Goal: Contribute content: Contribute content

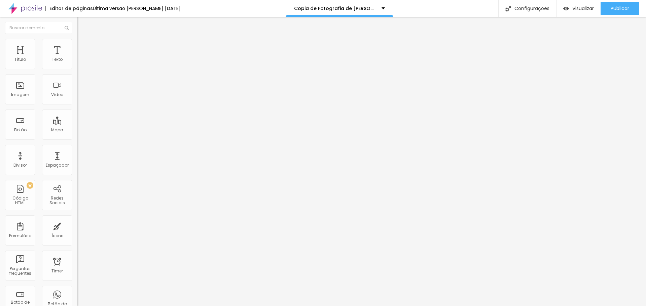
drag, startPoint x: 38, startPoint y: 47, endPoint x: 41, endPoint y: 51, distance: 4.6
click at [83, 46] on span "Estilo" at bounding box center [88, 44] width 10 height 6
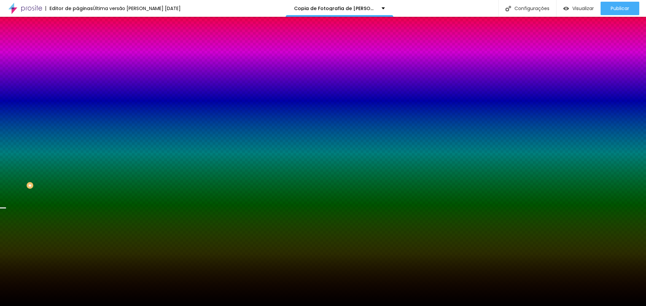
click at [77, 62] on span "Trocar imagem" at bounding box center [95, 59] width 37 height 6
drag, startPoint x: 76, startPoint y: 97, endPoint x: 80, endPoint y: 100, distance: 4.4
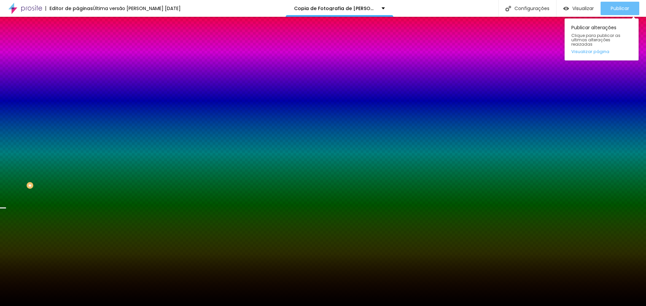
click at [610, 12] on button "Publicar" at bounding box center [619, 8] width 39 height 13
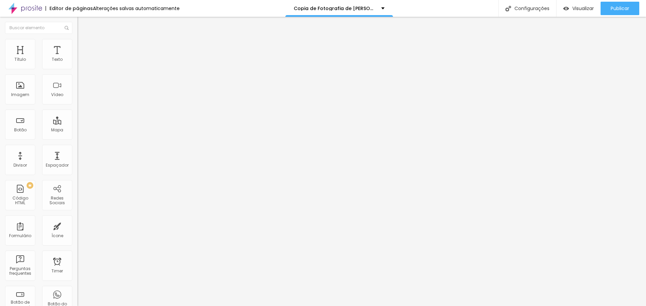
click at [83, 46] on span "Estilo" at bounding box center [88, 44] width 10 height 6
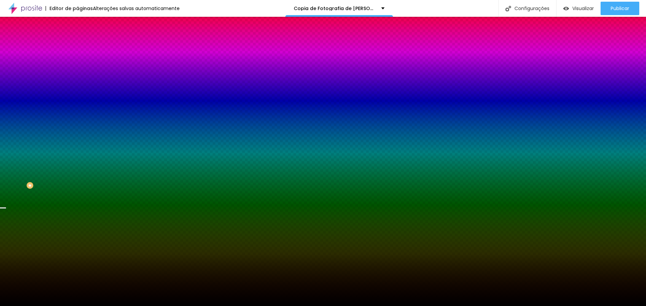
click at [77, 62] on span "Trocar imagem" at bounding box center [95, 59] width 37 height 6
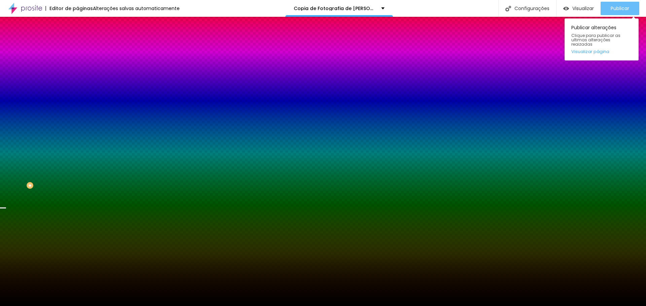
click at [620, 10] on span "Publicar" at bounding box center [619, 8] width 18 height 5
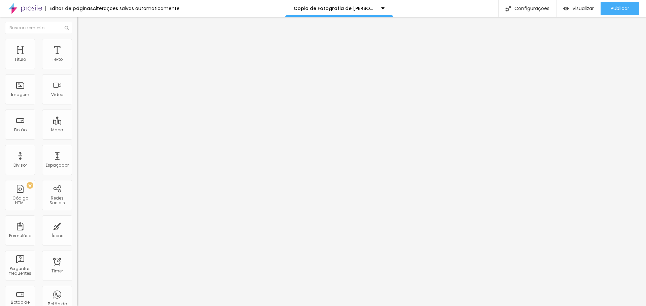
click at [83, 46] on span "Estilo" at bounding box center [88, 44] width 10 height 6
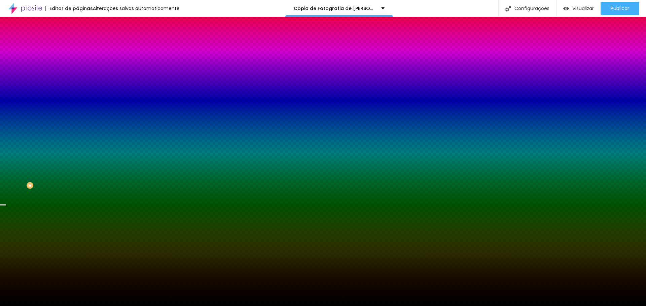
click at [77, 62] on span "Trocar imagem" at bounding box center [95, 59] width 37 height 6
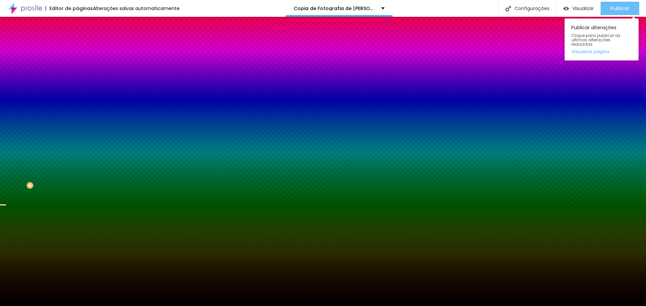
click at [625, 9] on span "Publicar" at bounding box center [619, 8] width 18 height 5
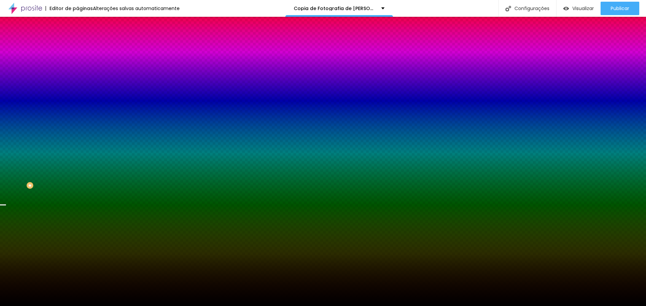
click at [77, 62] on span "Trocar imagem" at bounding box center [95, 59] width 37 height 6
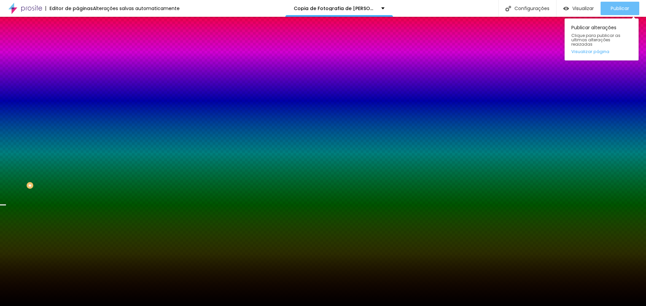
click at [617, 10] on span "Publicar" at bounding box center [619, 8] width 18 height 5
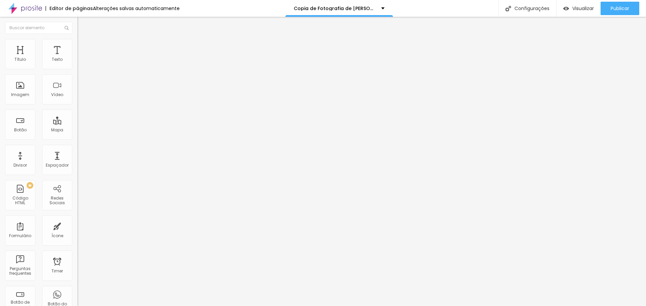
click at [77, 58] on span "Trocar imagem" at bounding box center [95, 55] width 37 height 6
click at [613, 13] on div "Publicar" at bounding box center [619, 8] width 18 height 13
click at [77, 58] on span "Trocar imagem" at bounding box center [95, 55] width 37 height 6
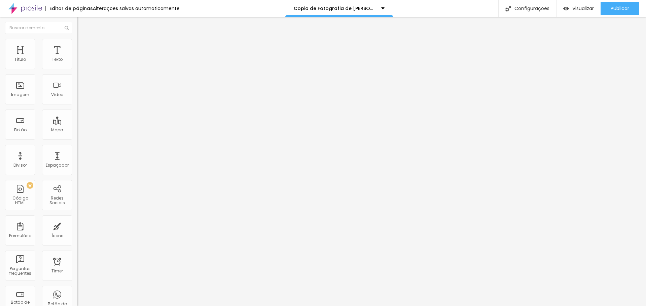
drag, startPoint x: 138, startPoint y: 158, endPoint x: 160, endPoint y: 162, distance: 22.6
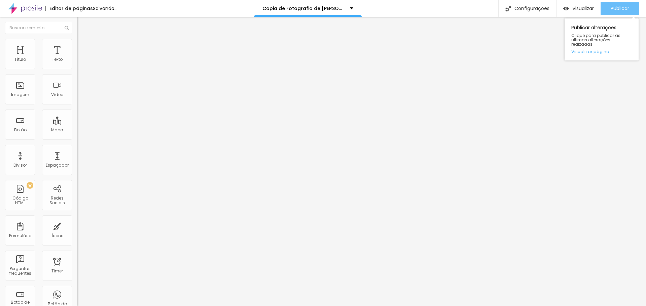
click at [611, 10] on span "Publicar" at bounding box center [619, 8] width 18 height 5
click at [614, 11] on span "Publicar" at bounding box center [619, 8] width 18 height 5
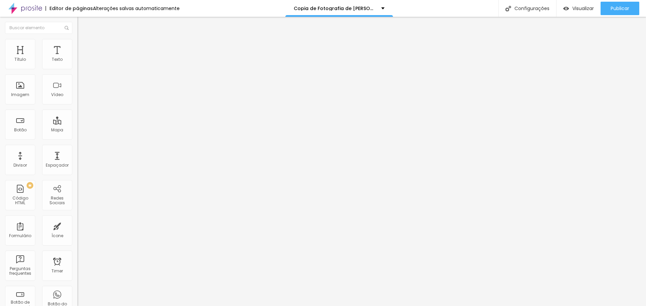
click at [77, 58] on span "Trocar imagem" at bounding box center [95, 55] width 37 height 6
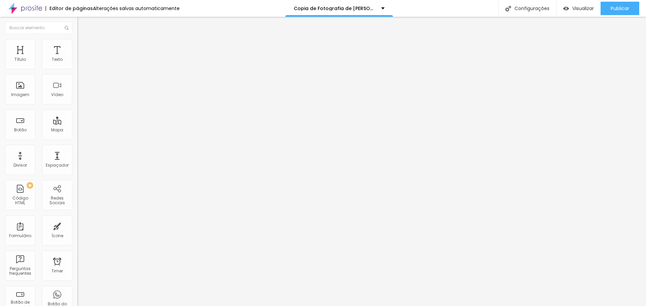
click at [613, 10] on span "Publicar" at bounding box center [619, 8] width 18 height 5
click at [618, 6] on span "Publicar" at bounding box center [619, 8] width 18 height 5
click at [617, 9] on span "Publicar" at bounding box center [619, 8] width 18 height 5
click at [80, 63] on icon "button" at bounding box center [82, 61] width 4 height 4
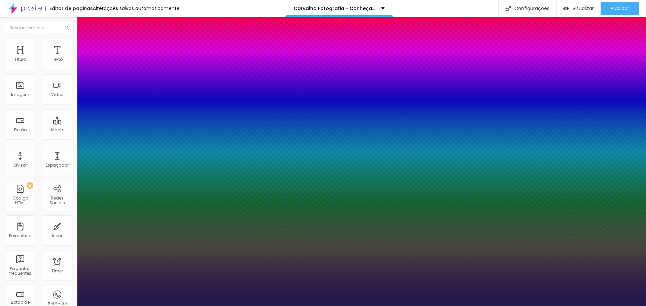
type input "1"
type input "52"
type input "1"
type input "53"
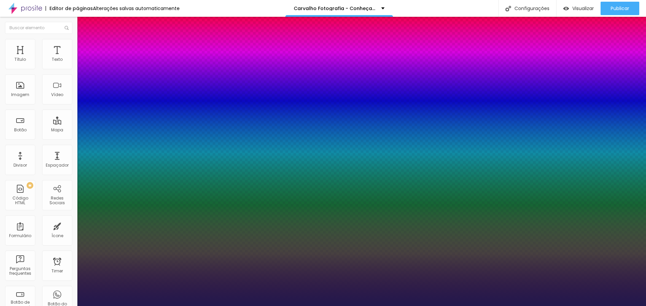
type input "53"
type input "1"
type input "54"
type input "1"
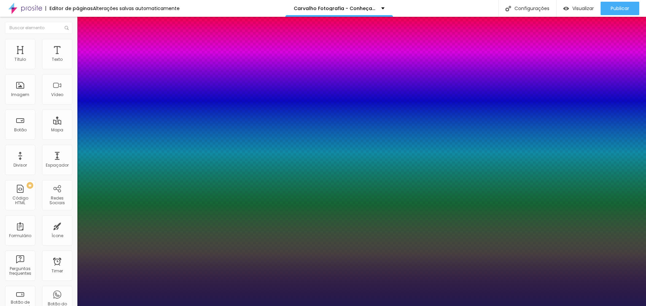
type input "55"
type input "1"
type input "58"
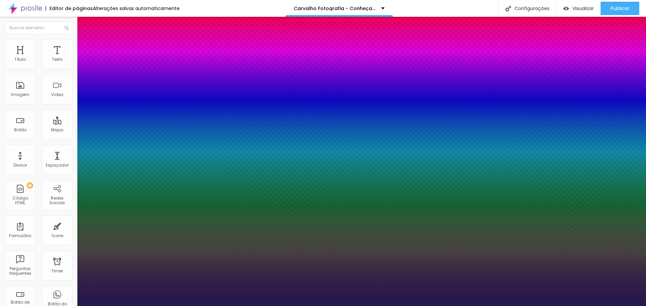
type input "1"
type input "62"
type input "1"
type input "67"
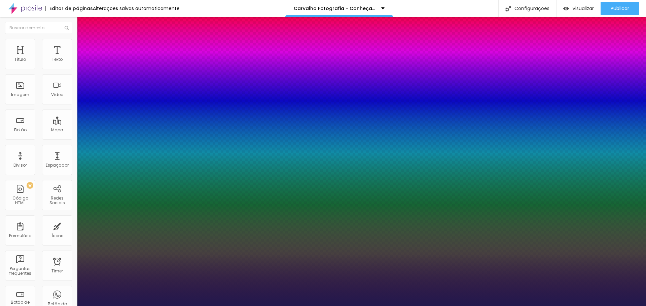
type input "67"
type input "1"
type input "68"
type input "1"
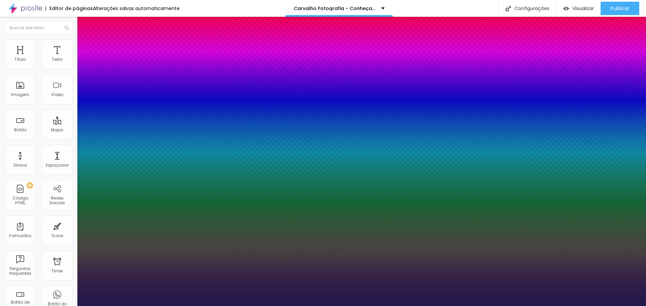
type input "69"
type input "1"
type input "68"
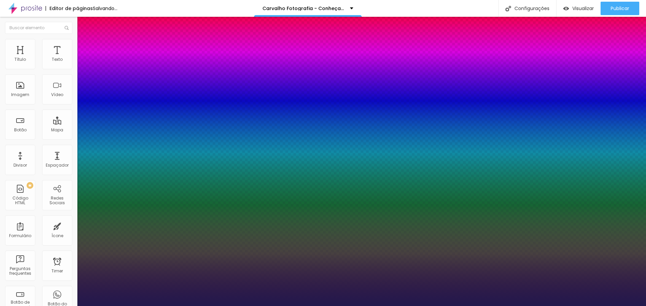
type input "1"
drag, startPoint x: 111, startPoint y: 114, endPoint x: 117, endPoint y: 115, distance: 6.1
type input "67"
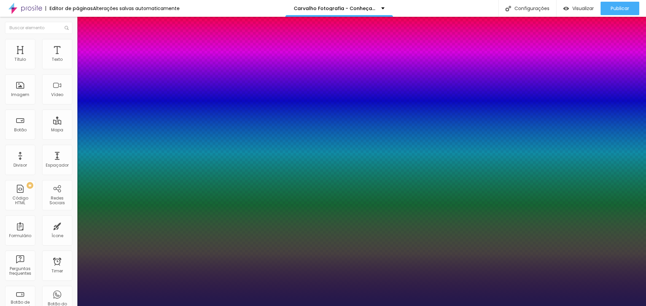
type input "1"
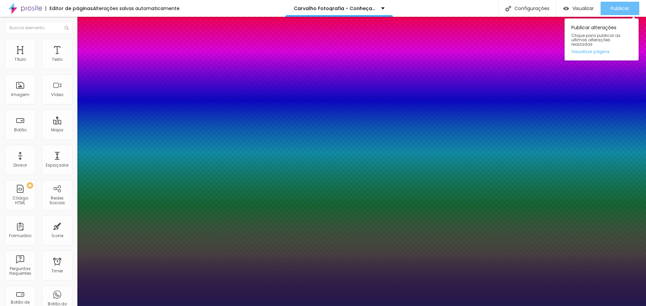
click at [623, 306] on div at bounding box center [323, 306] width 646 height 0
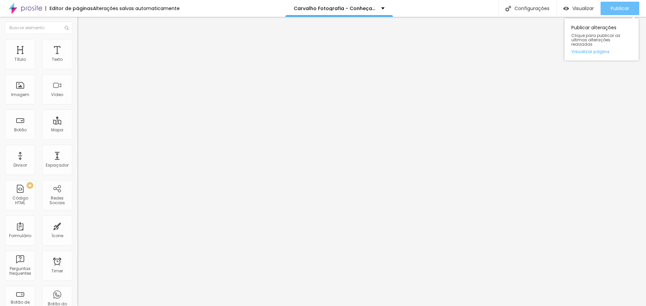
click at [614, 9] on span "Publicar" at bounding box center [619, 8] width 18 height 5
click at [77, 43] on li "Avançado" at bounding box center [115, 42] width 77 height 7
click at [83, 40] on span "Estilo" at bounding box center [88, 37] width 10 height 6
click at [77, 83] on button "button" at bounding box center [81, 83] width 9 height 7
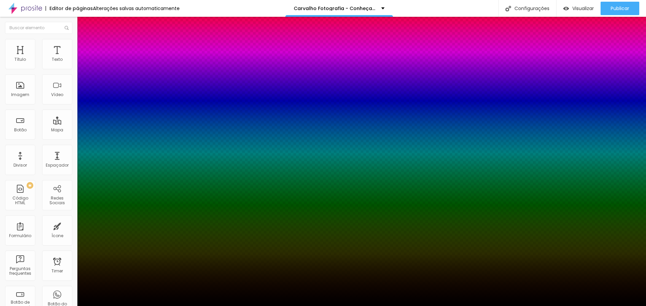
click at [66, 306] on div at bounding box center [323, 306] width 646 height 0
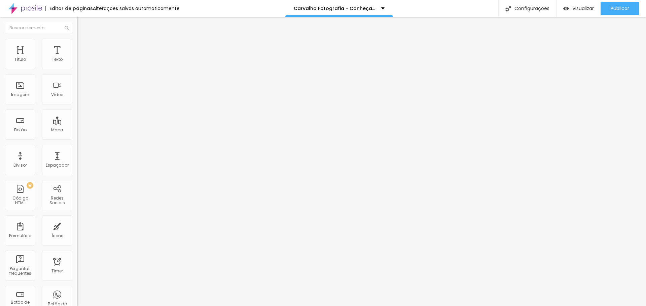
click at [81, 62] on icon "button" at bounding box center [82, 60] width 3 height 3
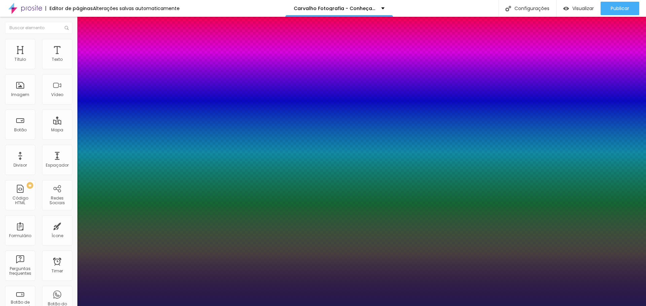
type input "4"
type input "6"
type input "7"
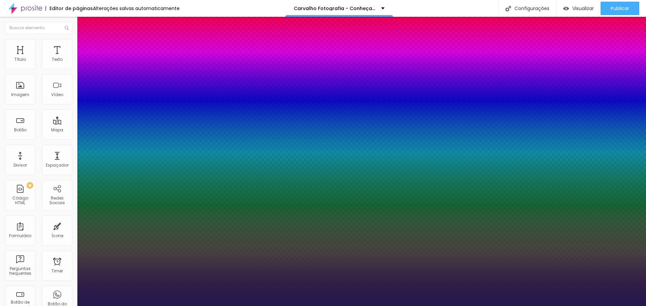
type input "7"
type input "8"
type input "10"
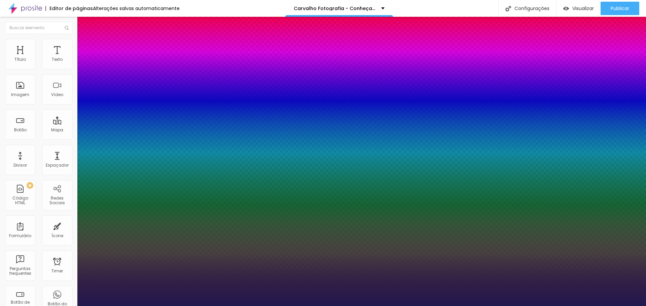
type input "12"
type input "13"
type input "14"
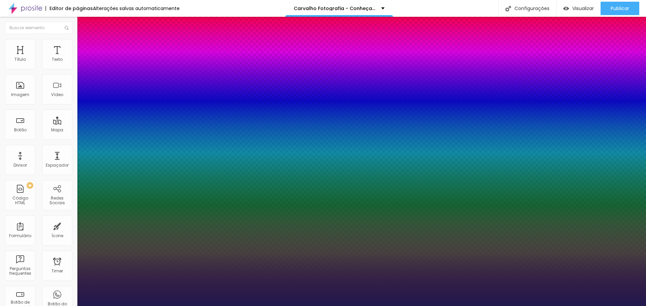
type input "14"
type input "15"
type input "16"
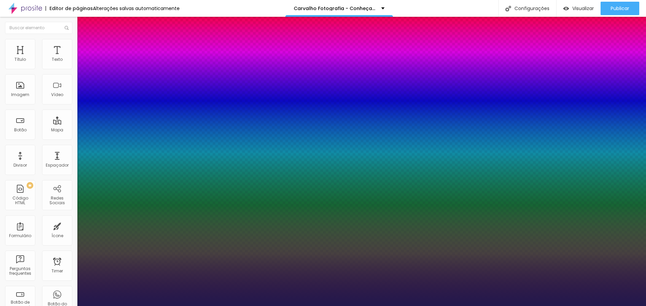
type input "15"
type input "16"
type input "17"
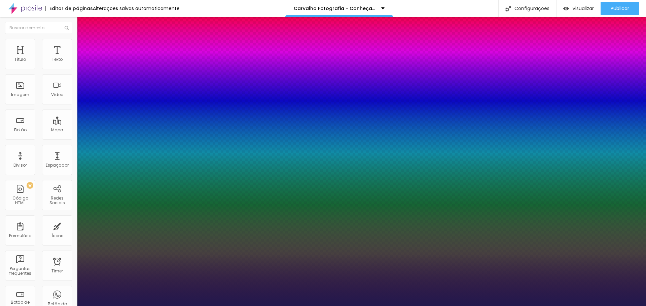
type input "17"
type input "18"
type input "19"
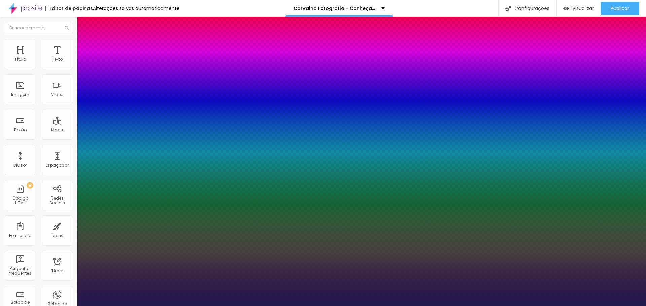
type input "20"
type input "22"
type input "23"
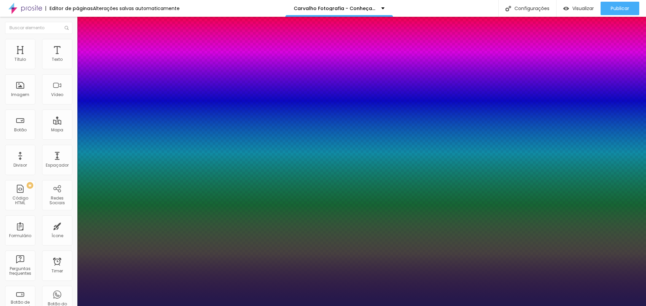
type input "23"
type input "24"
type input "25"
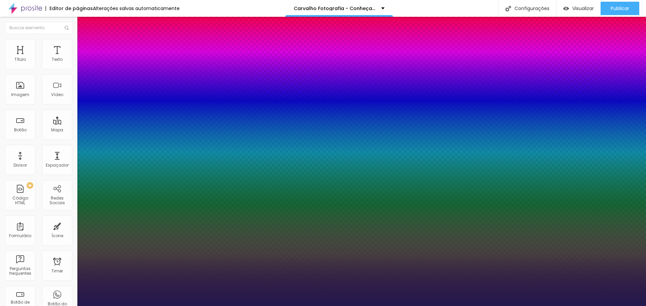
type input "27"
type input "28"
type input "29"
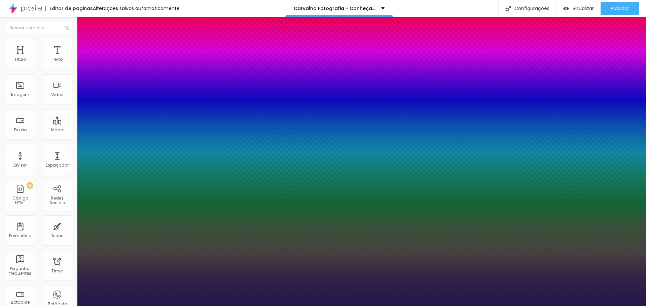
type input "29"
type input "28"
type input "27"
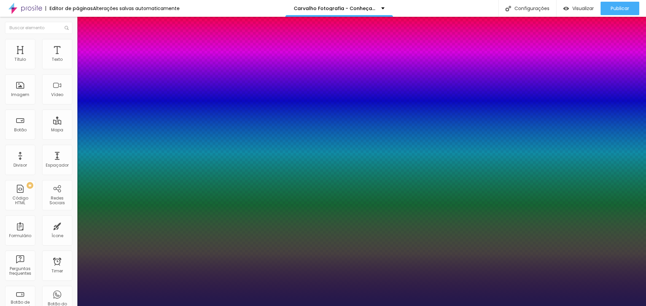
type input "26"
type input "25"
type input "24"
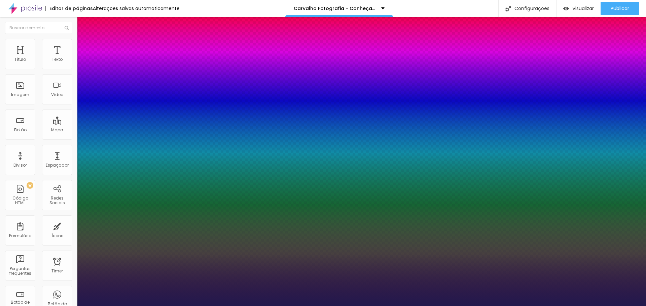
type input "24"
type input "23"
type input "22"
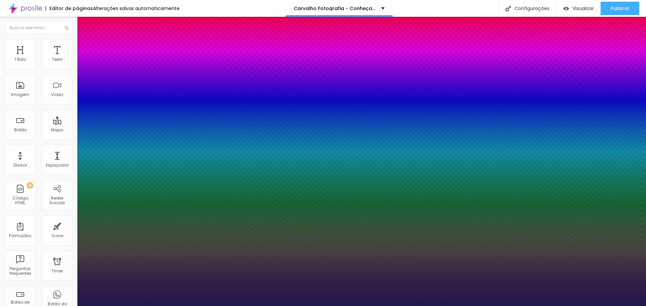
type input "21"
type input "20"
type input "19"
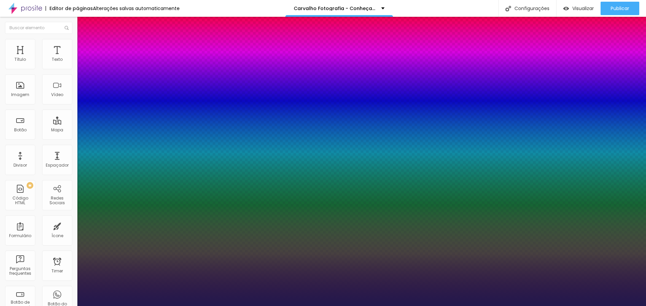
type input "19"
type input "18"
type input "17"
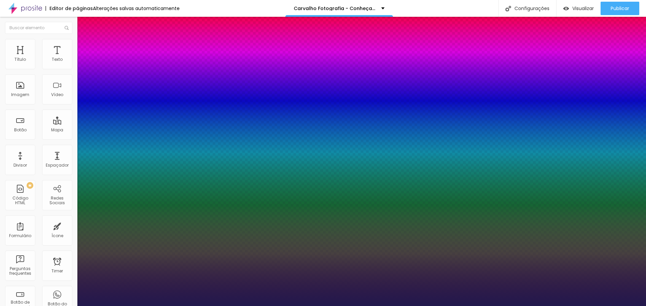
type input "16"
type input "15"
type input "14"
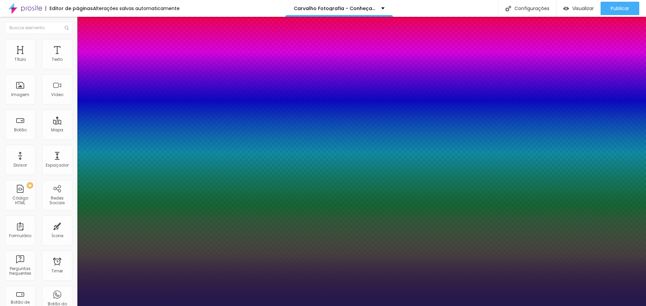
type input "14"
type input "13"
type input "12"
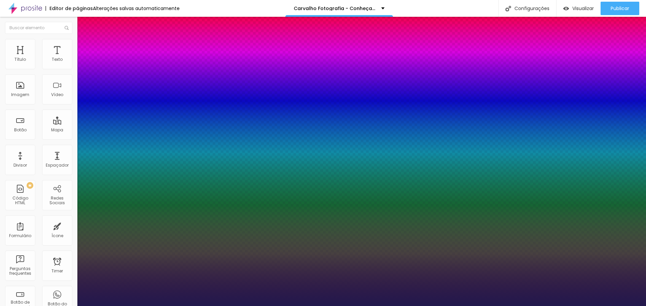
type input "11"
type input "10"
type input "9"
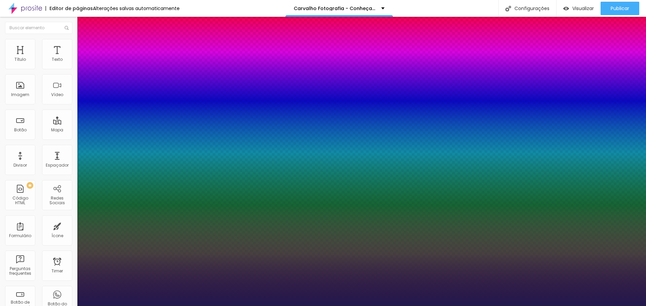
type input "9"
type input "8"
type input "9"
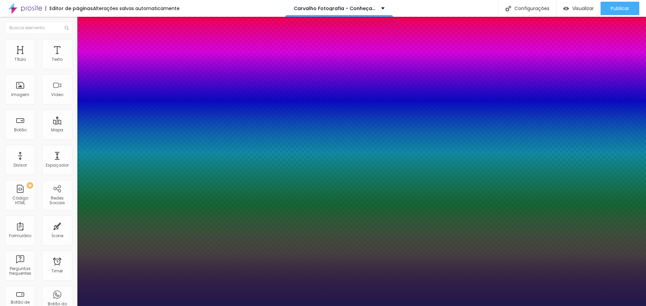
type input "10"
type input "11"
type input "12"
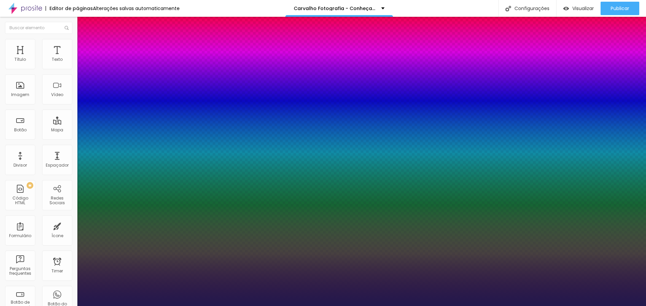
type input "12"
type input "13"
type input "14"
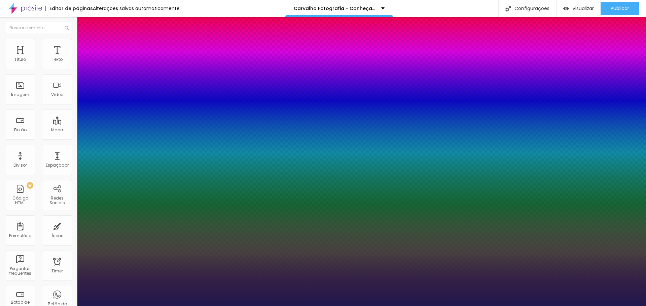
drag, startPoint x: 88, startPoint y: 146, endPoint x: 94, endPoint y: 147, distance: 5.1
type input "14"
type input "0.4"
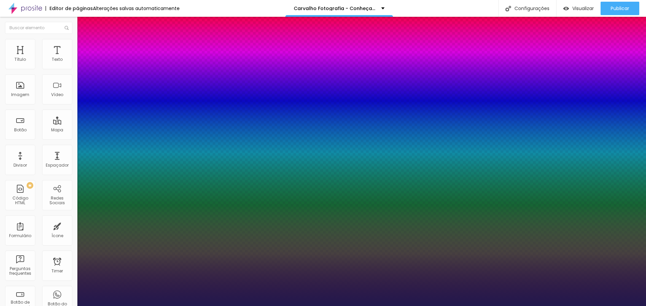
type input "0.3"
type input "0.4"
type input "0.5"
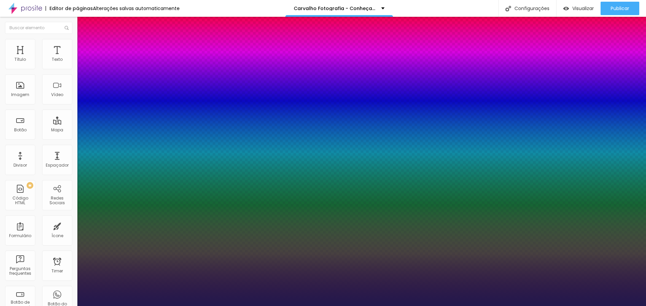
type input "0.5"
type input "0.6"
type input "0.8"
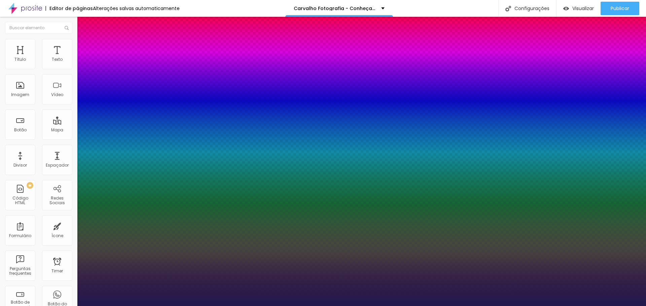
type input "1"
type input "1.1"
type input "1.2"
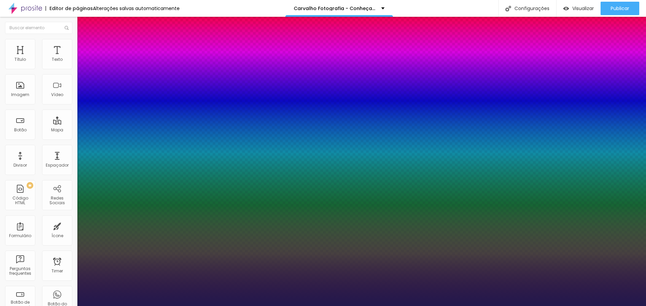
type input "1.2"
type input "1.3"
type input "1.4"
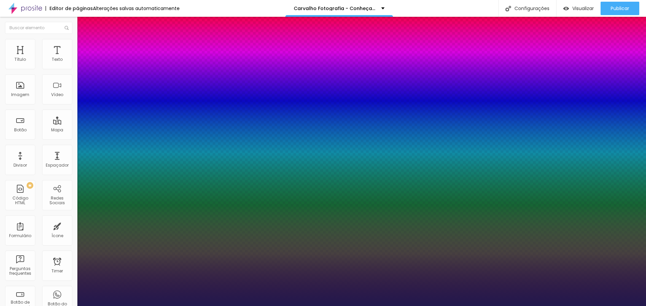
type input "1.3"
type input "1.2"
type input "1.1"
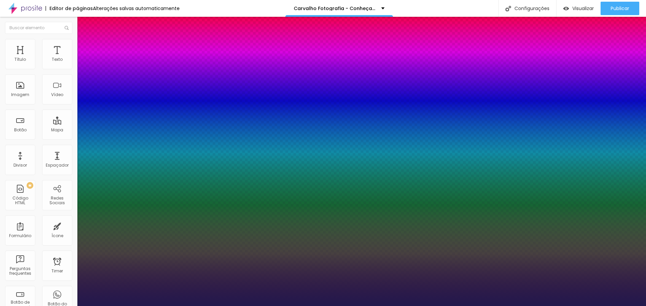
type input "1.1"
type input "1"
type input "0.9"
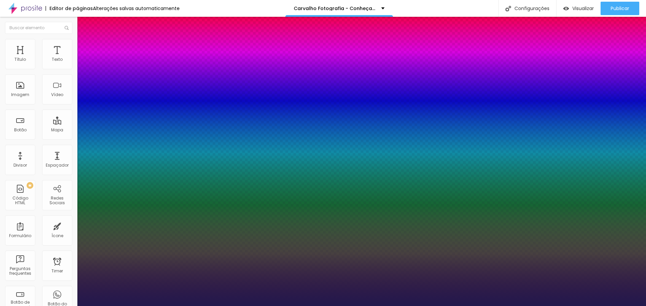
type input "0.8"
type input "0.7"
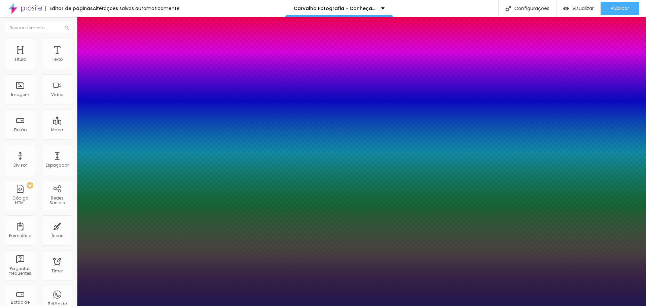
type input "0.9"
type input "0.8"
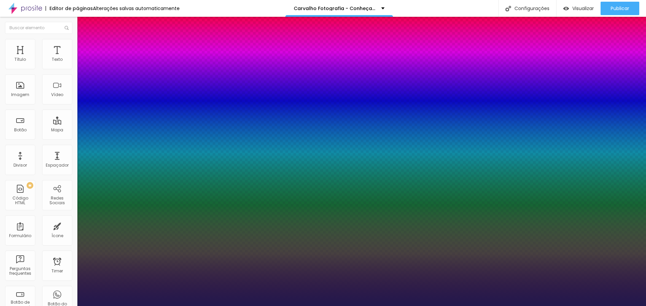
type input "0.9"
type input "1"
type input "1.1"
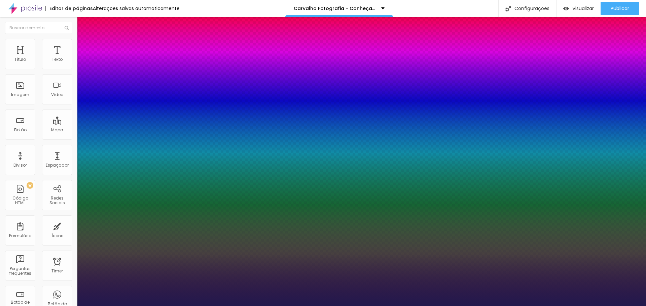
type input "1.1"
type input "1"
click at [610, 306] on div at bounding box center [323, 306] width 646 height 0
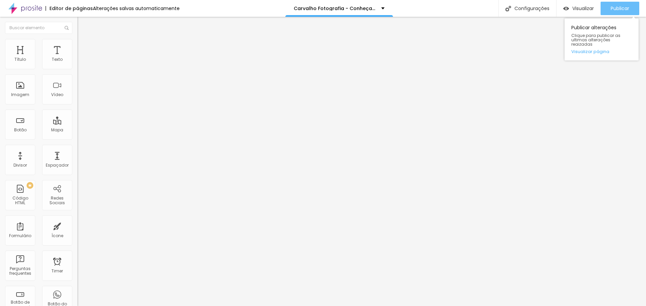
click at [605, 10] on button "Publicar" at bounding box center [619, 8] width 39 height 13
click at [81, 62] on icon "button" at bounding box center [82, 60] width 3 height 3
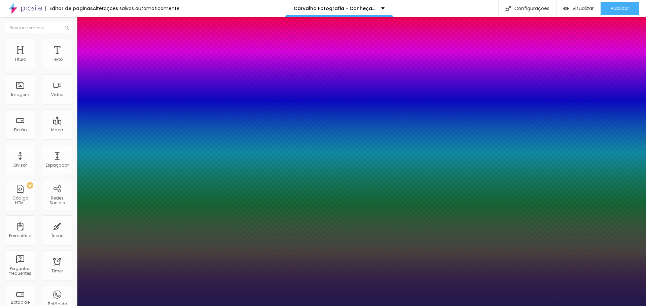
type input "0.4"
type input "0.3"
type input "0"
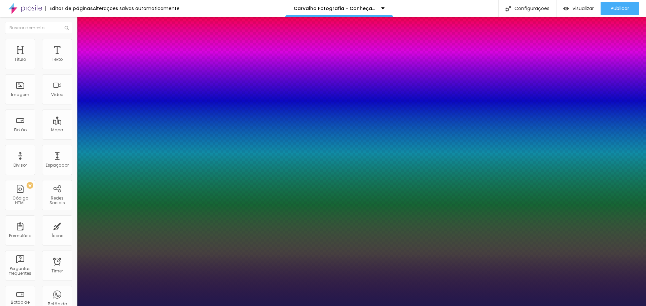
type input "0"
drag, startPoint x: 89, startPoint y: 130, endPoint x: 85, endPoint y: 135, distance: 6.5
type input "0"
type input "11"
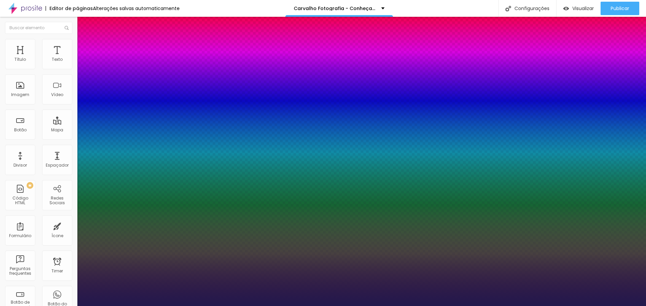
type input "11"
type input "8"
type input "5"
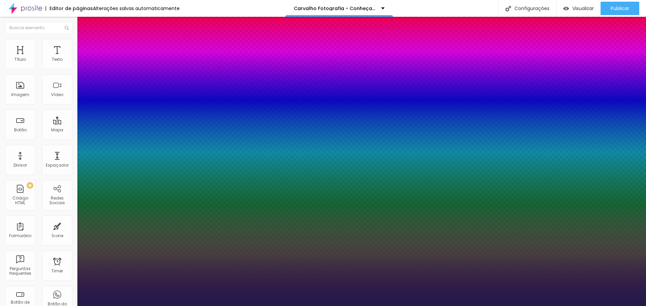
type input "1"
type input "0"
drag, startPoint x: 80, startPoint y: 149, endPoint x: 74, endPoint y: 150, distance: 6.3
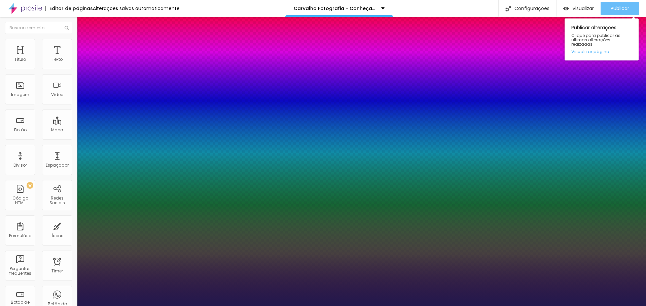
click at [615, 306] on div at bounding box center [323, 306] width 646 height 0
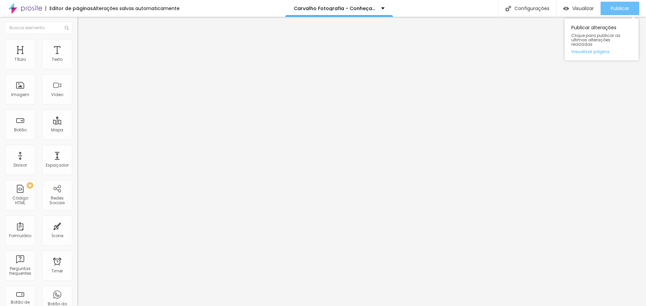
click at [617, 11] on span "Publicar" at bounding box center [619, 8] width 18 height 5
click at [77, 65] on button "button" at bounding box center [81, 61] width 9 height 7
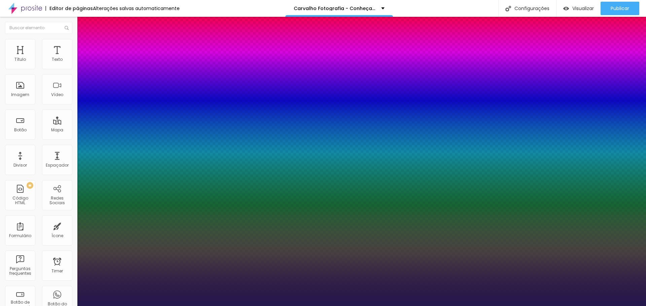
drag, startPoint x: 100, startPoint y: 161, endPoint x: 85, endPoint y: 162, distance: 14.8
click at [608, 306] on div at bounding box center [323, 306] width 646 height 0
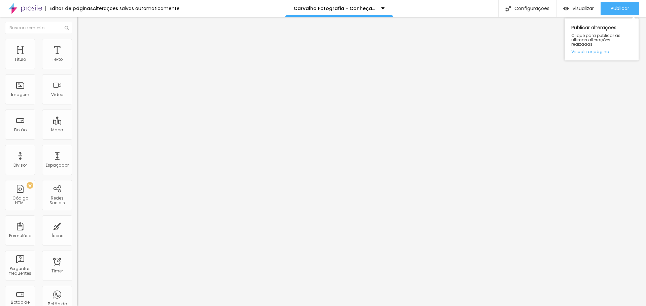
click at [613, 16] on div "Publicar alterações Clique para publicar as ultimas alterações reaizadas Visual…" at bounding box center [601, 37] width 74 height 45
click at [613, 13] on div "Publicar" at bounding box center [619, 8] width 18 height 13
click at [77, 44] on li "Estilo" at bounding box center [115, 42] width 77 height 7
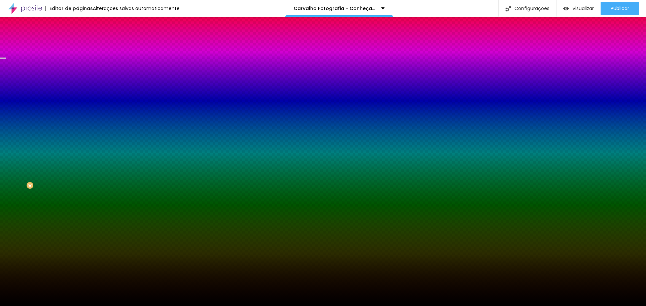
click at [77, 62] on span "Trocar imagem" at bounding box center [95, 59] width 37 height 6
drag, startPoint x: 430, startPoint y: 103, endPoint x: 433, endPoint y: 109, distance: 6.5
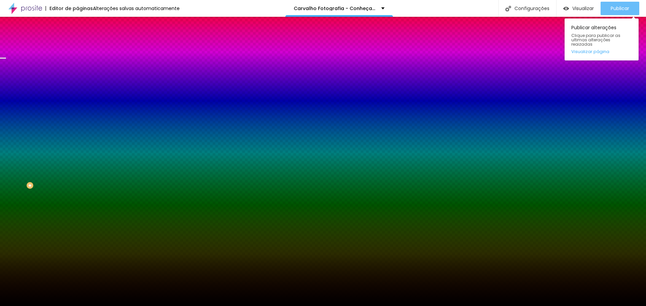
click at [620, 7] on span "Publicar" at bounding box center [619, 8] width 18 height 5
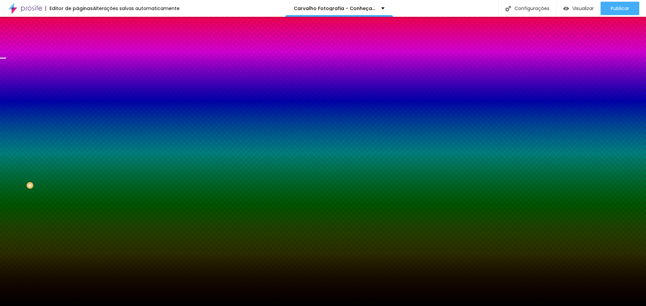
click at [77, 62] on span "Trocar imagem" at bounding box center [95, 59] width 37 height 6
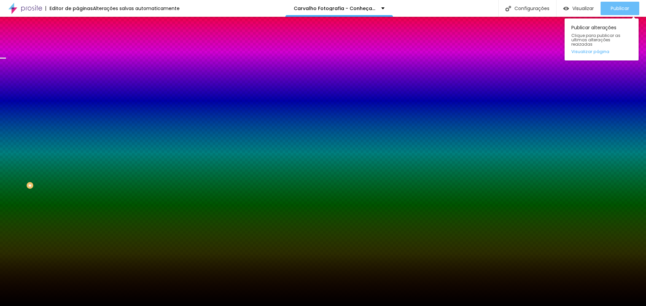
click at [619, 10] on span "Publicar" at bounding box center [619, 8] width 18 height 5
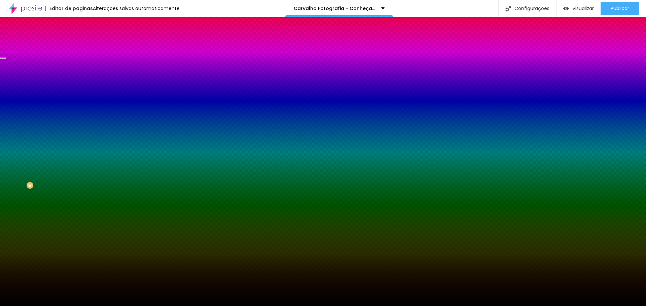
click at [77, 62] on span "Trocar imagem" at bounding box center [95, 59] width 37 height 6
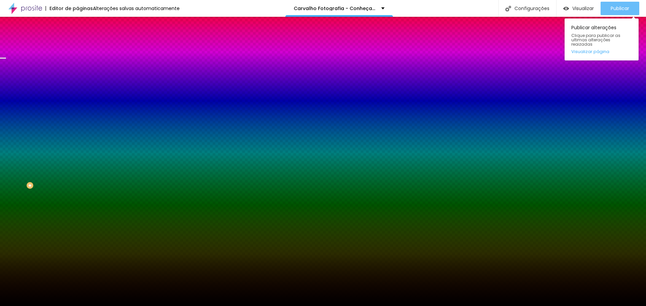
click at [615, 8] on span "Publicar" at bounding box center [619, 8] width 18 height 5
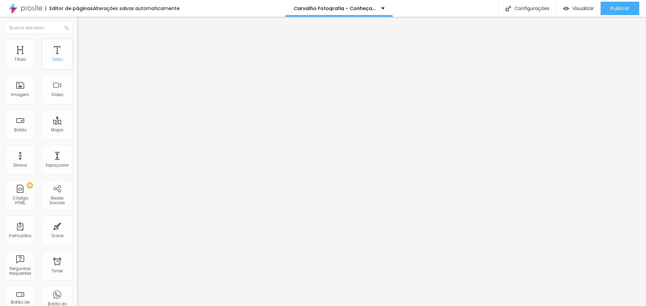
click at [52, 60] on div "Texto" at bounding box center [57, 59] width 11 height 5
click at [56, 62] on div "Texto" at bounding box center [57, 59] width 11 height 5
click at [77, 65] on button "button" at bounding box center [81, 61] width 9 height 7
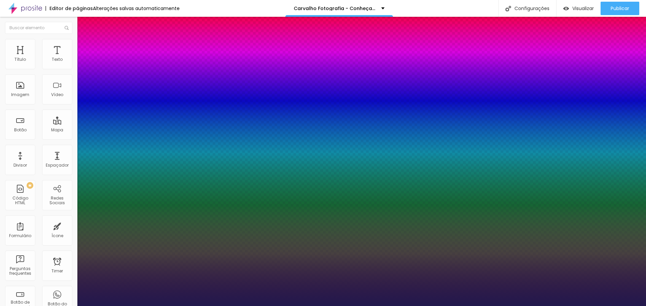
drag, startPoint x: 92, startPoint y: 115, endPoint x: 110, endPoint y: 116, distance: 17.9
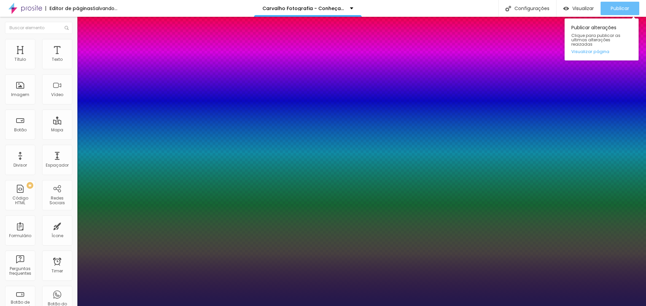
click at [617, 306] on div at bounding box center [323, 306] width 646 height 0
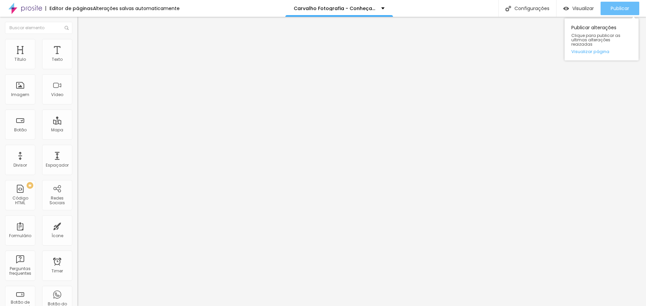
click at [616, 11] on span "Publicar" at bounding box center [619, 8] width 18 height 5
click at [80, 63] on icon "button" at bounding box center [82, 61] width 4 height 4
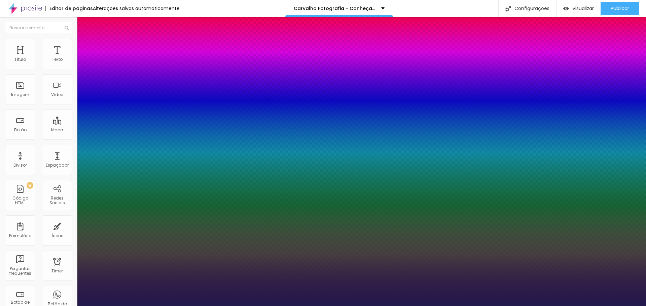
drag, startPoint x: 145, startPoint y: 115, endPoint x: 149, endPoint y: 115, distance: 3.4
click at [610, 306] on div at bounding box center [323, 306] width 646 height 0
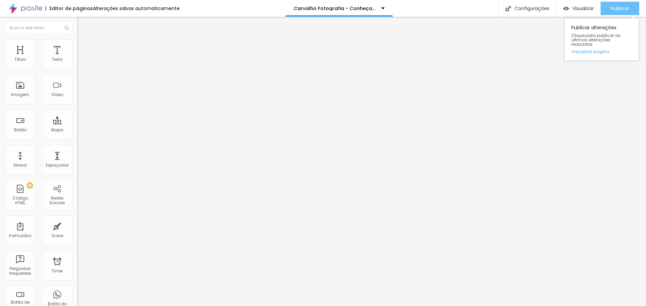
click at [612, 11] on div "Publicar" at bounding box center [619, 8] width 18 height 13
click at [77, 65] on button "button" at bounding box center [81, 61] width 9 height 7
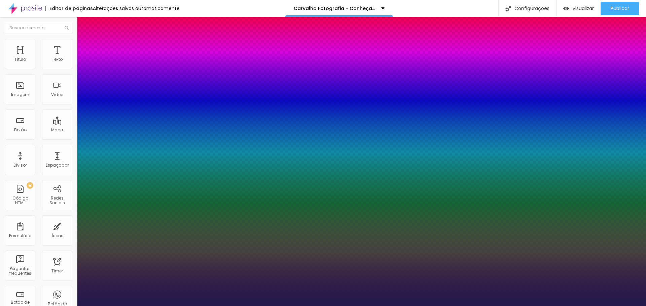
drag, startPoint x: 147, startPoint y: 115, endPoint x: 155, endPoint y: 115, distance: 8.1
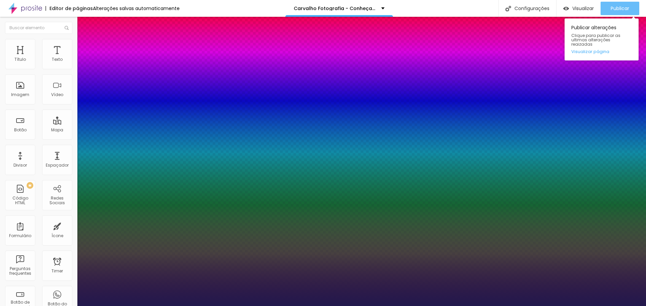
click at [610, 306] on div at bounding box center [323, 306] width 646 height 0
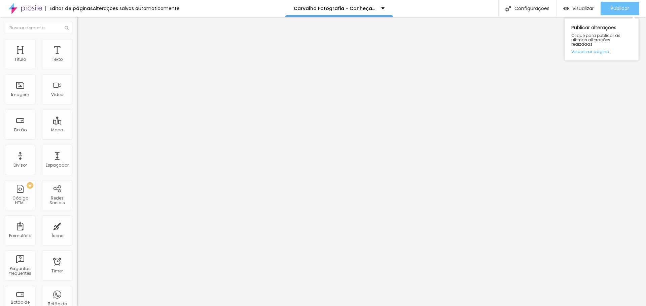
click at [613, 11] on div "Publicar" at bounding box center [619, 8] width 18 height 13
click at [80, 63] on icon "button" at bounding box center [82, 61] width 4 height 4
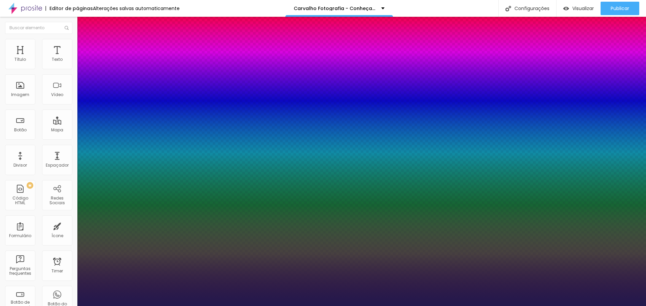
drag, startPoint x: 151, startPoint y: 95, endPoint x: 155, endPoint y: 99, distance: 6.2
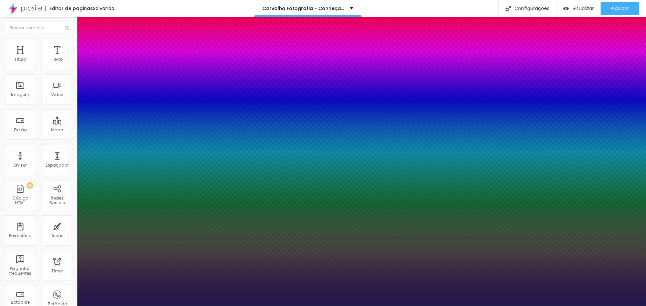
drag, startPoint x: 151, startPoint y: 96, endPoint x: 151, endPoint y: 101, distance: 4.4
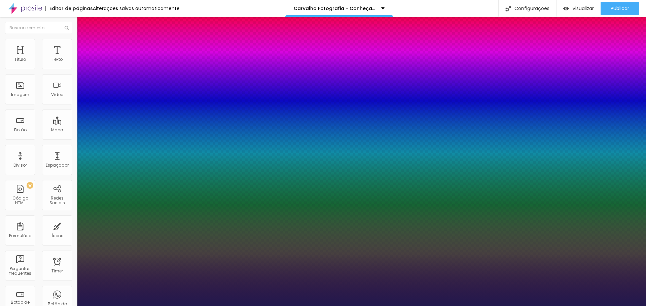
click at [394, 306] on div at bounding box center [323, 306] width 646 height 0
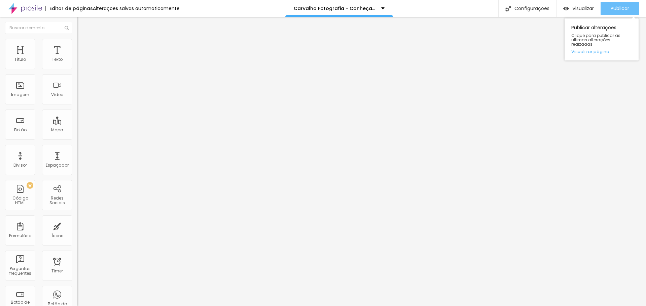
click at [605, 9] on button "Publicar" at bounding box center [619, 8] width 39 height 13
click at [77, 65] on button "button" at bounding box center [81, 61] width 9 height 7
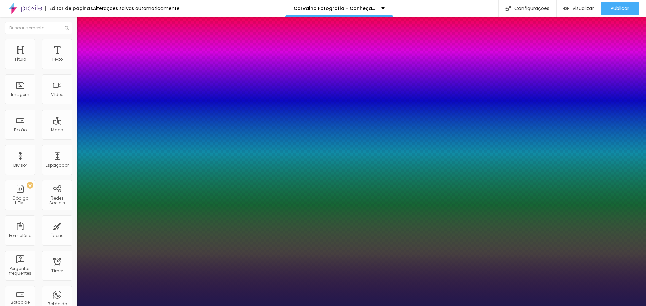
click at [605, 306] on div at bounding box center [323, 306] width 646 height 0
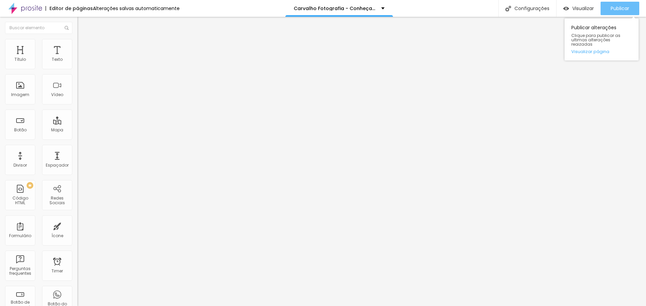
click at [608, 10] on button "Publicar" at bounding box center [619, 8] width 39 height 13
click at [616, 12] on div "Publicar" at bounding box center [619, 8] width 18 height 13
click at [77, 58] on span "Trocar imagem" at bounding box center [95, 55] width 37 height 6
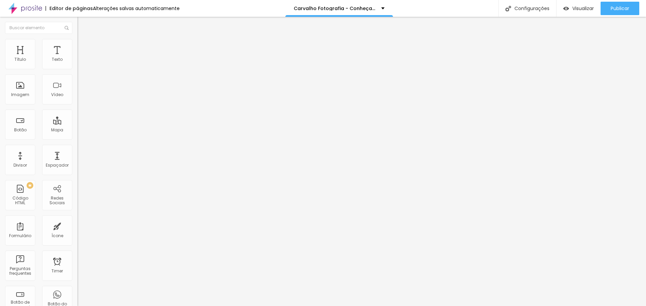
click at [77, 58] on span "Trocar imagem" at bounding box center [95, 55] width 37 height 6
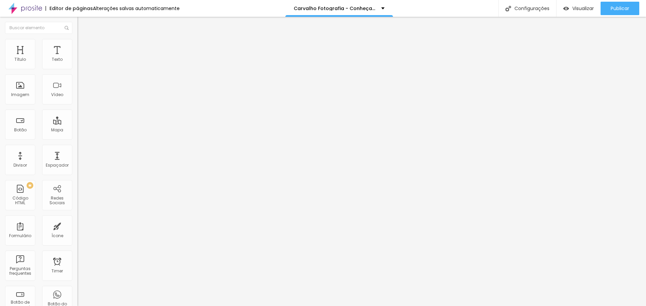
click at [617, 11] on span "Publicar" at bounding box center [619, 8] width 18 height 5
click at [620, 11] on span "Publicar" at bounding box center [619, 8] width 18 height 5
click at [607, 9] on button "Publicar" at bounding box center [619, 8] width 39 height 13
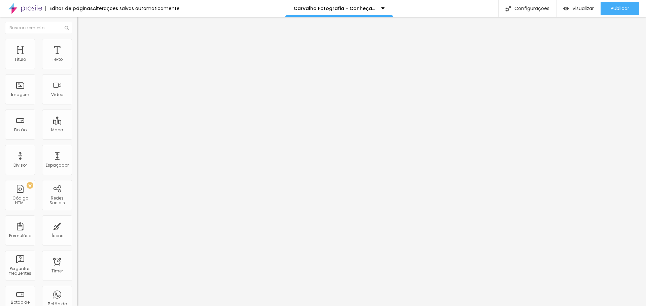
click at [77, 46] on ul "Conteúdo Estilo Avançado" at bounding box center [115, 42] width 77 height 20
click at [83, 46] on span "Estilo" at bounding box center [88, 44] width 10 height 6
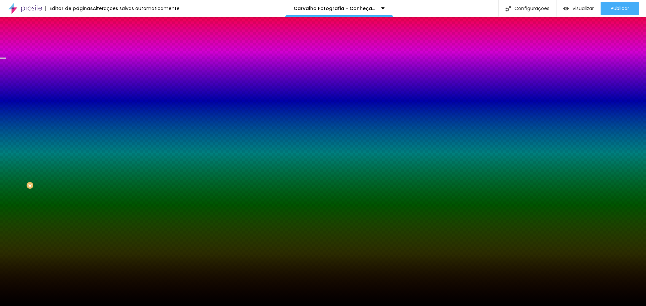
click at [77, 91] on div at bounding box center [115, 91] width 77 height 0
drag, startPoint x: 68, startPoint y: 142, endPoint x: 67, endPoint y: 146, distance: 3.8
click at [6, 96] on div at bounding box center [2, 95] width 7 height 1
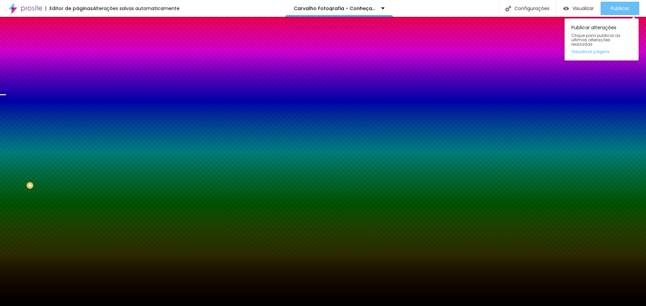
click at [621, 6] on span "Publicar" at bounding box center [619, 8] width 18 height 5
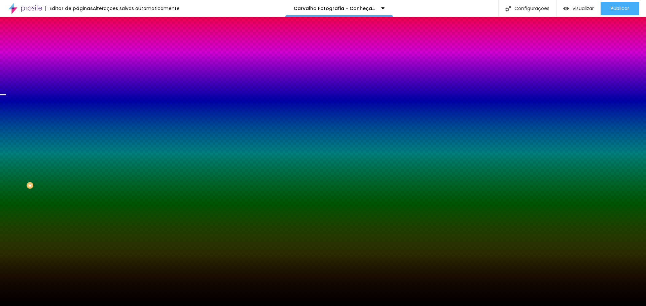
click at [77, 91] on div at bounding box center [115, 91] width 77 height 0
drag, startPoint x: 68, startPoint y: 146, endPoint x: 74, endPoint y: 144, distance: 7.0
click at [6, 80] on div at bounding box center [2, 79] width 7 height 1
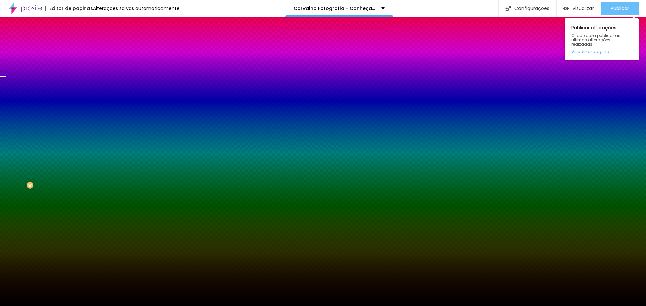
click at [615, 11] on span "Publicar" at bounding box center [619, 8] width 18 height 5
click at [615, 6] on span "Publicar" at bounding box center [619, 8] width 18 height 5
click at [618, 7] on span "Publicar" at bounding box center [619, 8] width 18 height 5
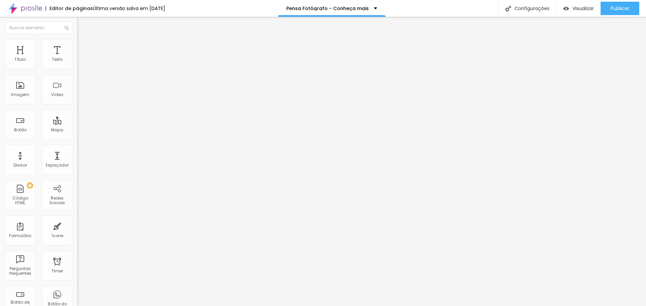
drag, startPoint x: 35, startPoint y: 78, endPoint x: 21, endPoint y: 75, distance: 14.8
click at [77, 63] on input "Fale Conosco ▸ whatsapp" at bounding box center [117, 60] width 81 height 7
click at [610, 8] on span "Publicar" at bounding box center [619, 8] width 18 height 5
click at [77, 63] on input "Fale Comigo ▸ whatsapp" at bounding box center [117, 60] width 81 height 7
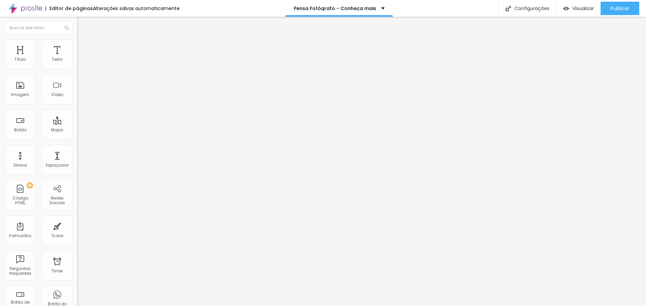
paste input "Fale Comigo"
click at [622, 12] on div "Publicar" at bounding box center [619, 8] width 18 height 13
click at [77, 63] on input "whatsapp ▸ Fale Comigo" at bounding box center [117, 60] width 81 height 7
click at [77, 63] on input "Whatsapp ▸ Fale Comigo" at bounding box center [117, 60] width 81 height 7
click at [77, 63] on input "Whatsapp ▸ fale Comigo" at bounding box center [117, 60] width 81 height 7
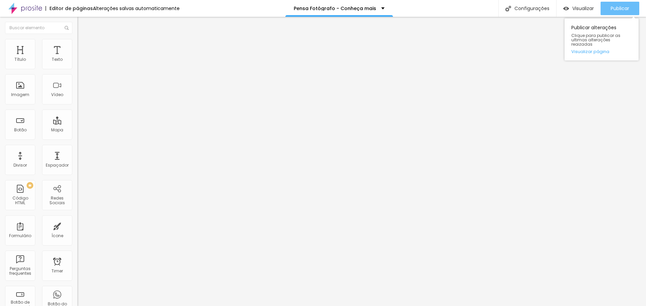
type input "Whatsapp ▸ fale comigo"
click at [622, 8] on span "Publicar" at bounding box center [619, 8] width 18 height 5
click at [625, 8] on span "Publicar" at bounding box center [619, 8] width 18 height 5
click at [619, 10] on span "Publicar" at bounding box center [619, 8] width 18 height 5
